Goal: Task Accomplishment & Management: Use online tool/utility

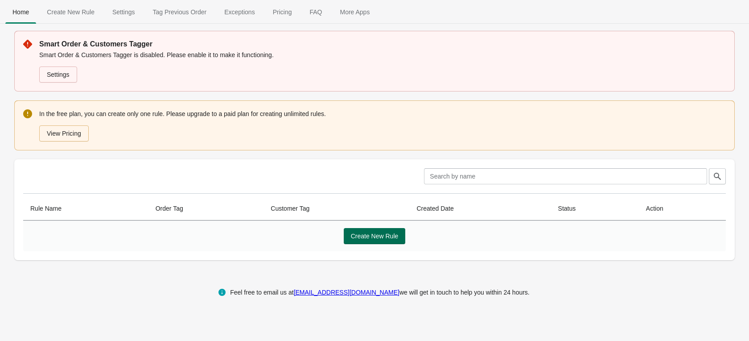
click at [356, 234] on span "Create New Rule" at bounding box center [375, 235] width 48 height 7
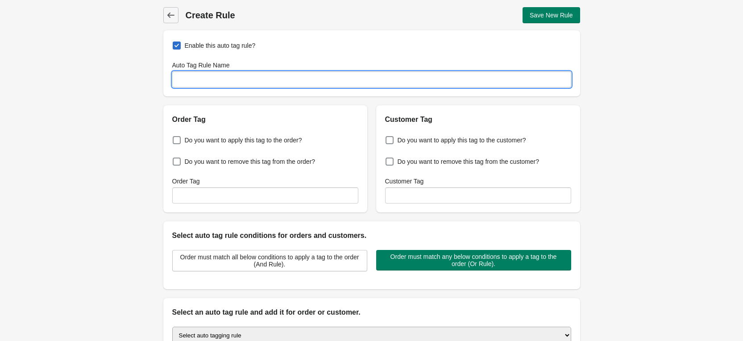
click at [229, 83] on input "Auto Tag Rule Name" at bounding box center [371, 79] width 399 height 16
type input "88"
click at [278, 136] on span "Do you want to apply this tag to the order?" at bounding box center [243, 140] width 117 height 9
click at [175, 137] on input "Do you want to apply this tag to the order?" at bounding box center [174, 137] width 0 height 0
checkbox input "true"
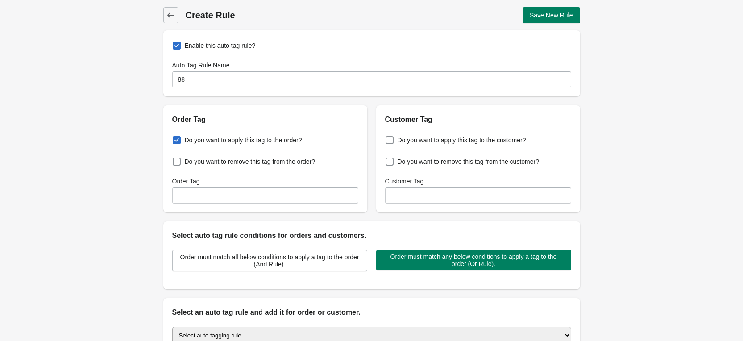
scroll to position [2, 0]
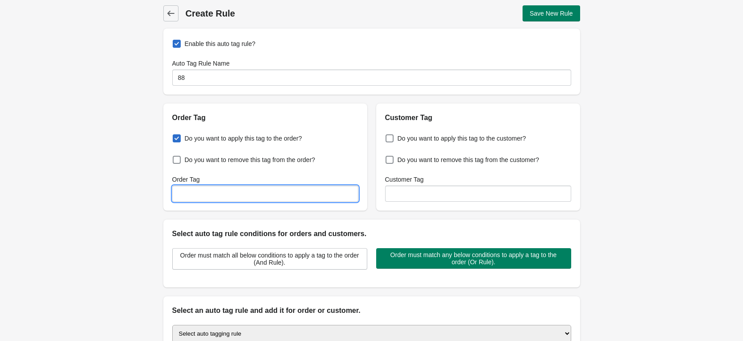
click at [258, 193] on input "Order Tag" at bounding box center [265, 194] width 186 height 16
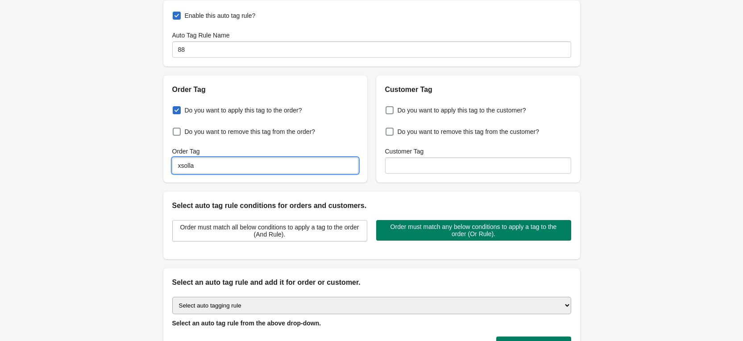
scroll to position [42, 0]
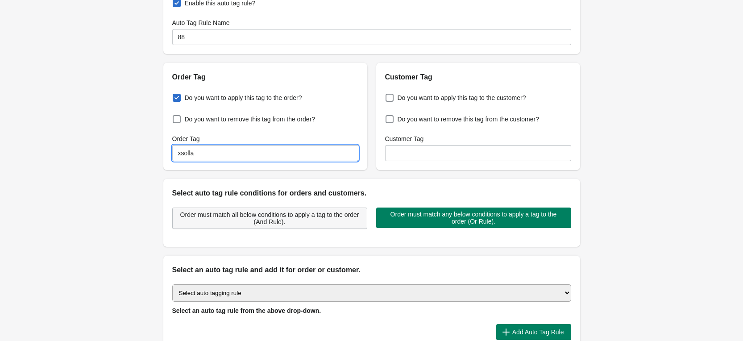
type input "xsolla"
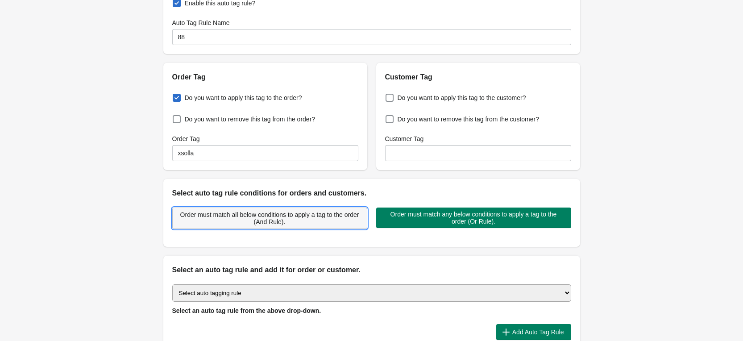
click at [278, 218] on span "Order must match all below conditions to apply a tag to the order (And Rule)." at bounding box center [270, 218] width 180 height 14
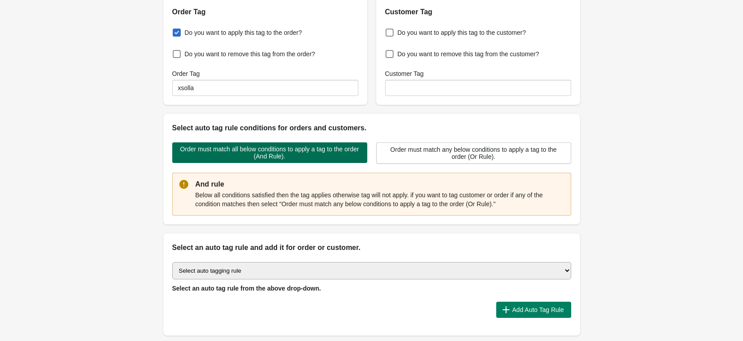
scroll to position [166, 0]
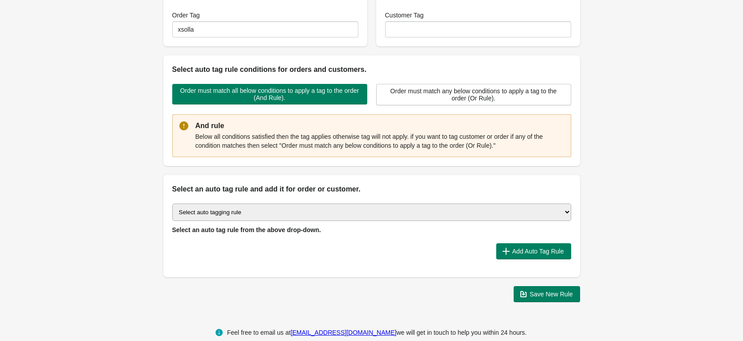
click at [280, 215] on select "Select auto tagging rule Tag by order amount Tag based on the order count (Volu…" at bounding box center [371, 211] width 399 height 17
